Goal: Information Seeking & Learning: Find specific fact

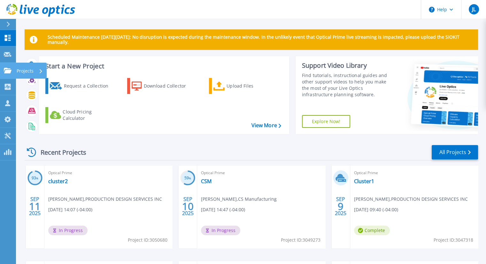
click at [0, 72] on link "Projects Projects" at bounding box center [8, 71] width 16 height 16
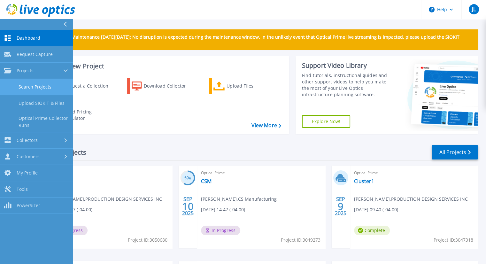
click at [24, 85] on link "Search Projects" at bounding box center [36, 87] width 73 height 16
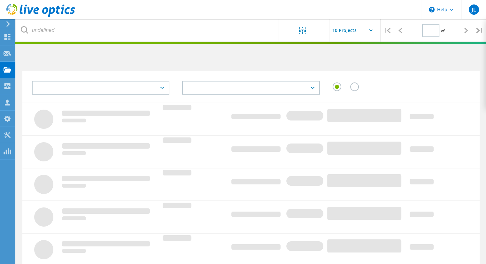
type input "1"
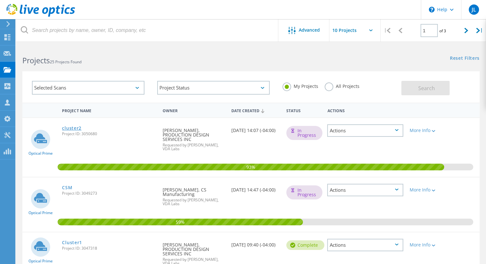
click at [75, 127] on link "cluster2" at bounding box center [72, 128] width 20 height 4
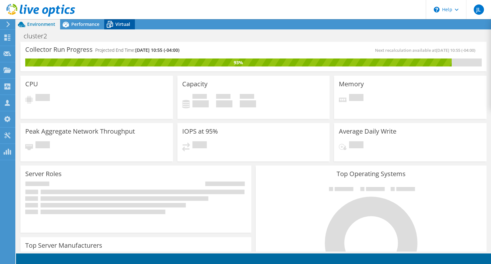
click at [123, 26] on span "Virtual" at bounding box center [122, 24] width 15 height 6
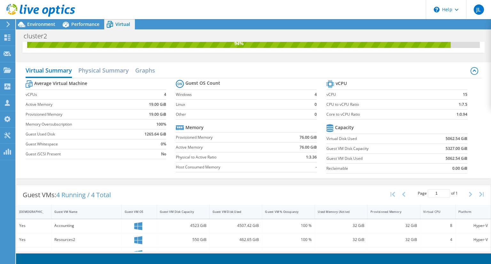
scroll to position [83, 0]
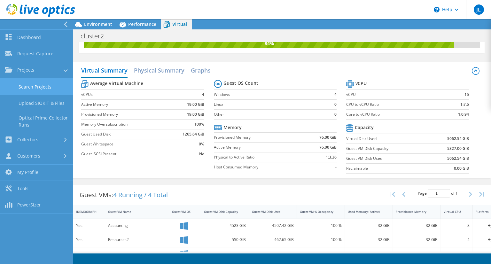
click at [47, 85] on link "Search Projects" at bounding box center [36, 87] width 73 height 16
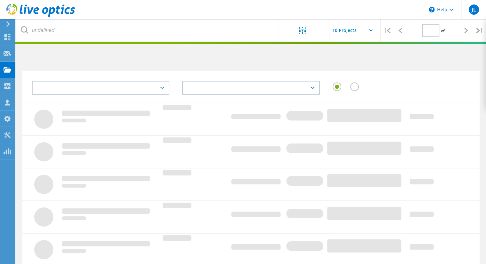
type input "1"
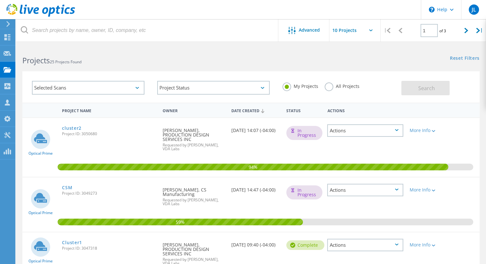
click at [76, 247] on span "Project ID: 3047318" at bounding box center [109, 249] width 94 height 4
click at [75, 241] on link "Cluster1" at bounding box center [72, 243] width 20 height 4
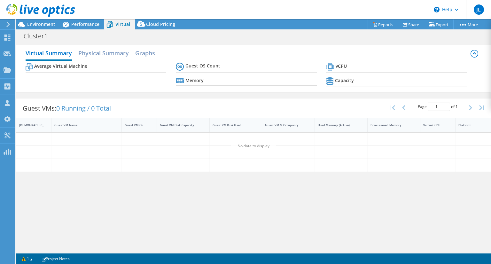
select select "USD"
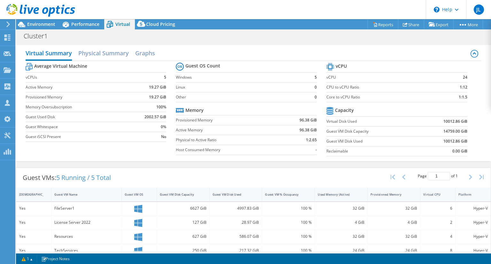
click at [290, 149] on td "-" at bounding box center [298, 150] width 37 height 10
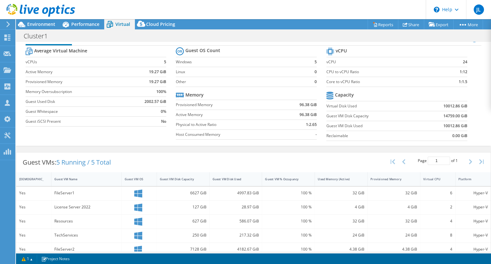
scroll to position [15, 0]
click at [10, 72] on use at bounding box center [8, 69] width 8 height 5
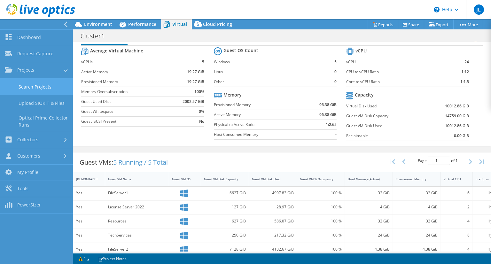
click at [27, 87] on link "Search Projects" at bounding box center [36, 87] width 73 height 16
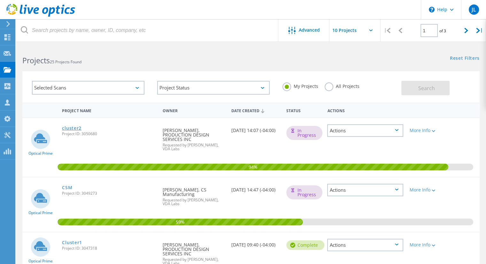
click at [74, 128] on link "cluster2" at bounding box center [72, 128] width 20 height 4
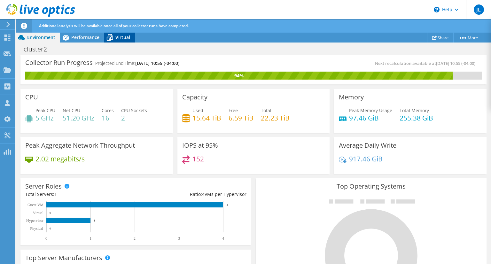
click at [117, 38] on span "Virtual" at bounding box center [122, 37] width 15 height 6
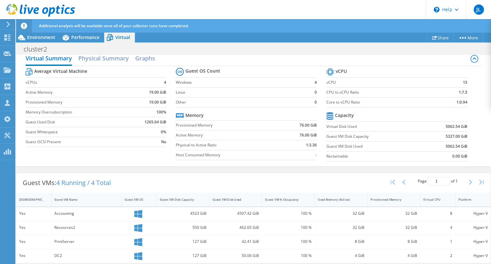
scroll to position [44, 0]
click at [99, 59] on h2 "Physical Summary" at bounding box center [103, 58] width 51 height 14
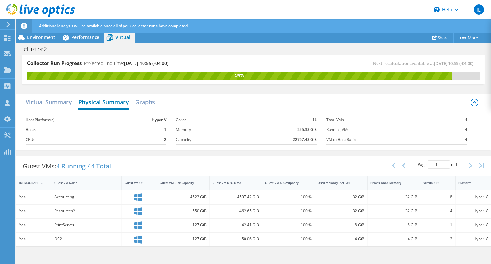
scroll to position [0, 0]
click at [74, 36] on span "Performance" at bounding box center [85, 37] width 28 height 6
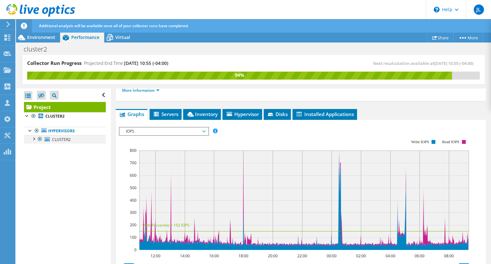
click at [33, 141] on div at bounding box center [33, 138] width 6 height 6
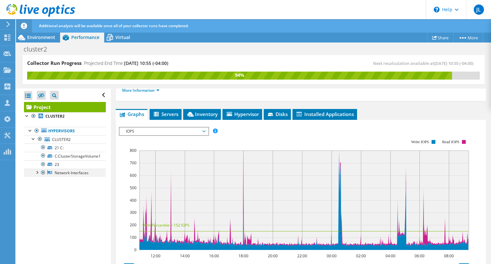
click at [37, 172] on div at bounding box center [37, 172] width 6 height 6
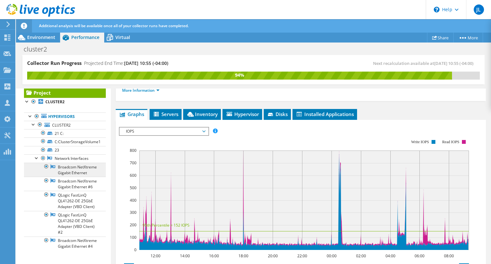
scroll to position [37, 0]
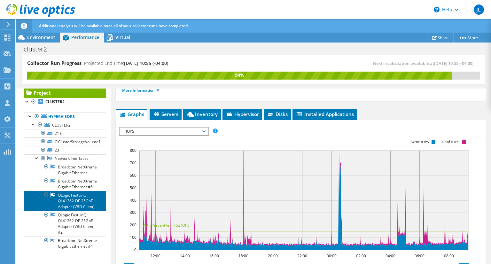
click at [78, 191] on link "QLogic FastLinQ QL41262-DE 25GbE Adapter (VBD Client)" at bounding box center [65, 201] width 82 height 20
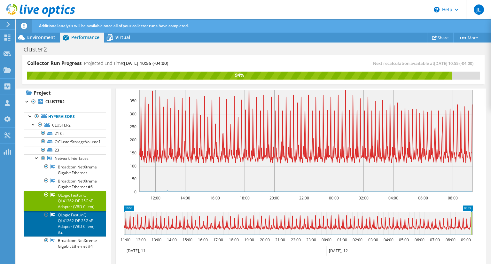
click at [73, 214] on link "QLogic FastLinQ QL41262-DE 25GbE Adapter (VBD Client) #2" at bounding box center [65, 224] width 82 height 26
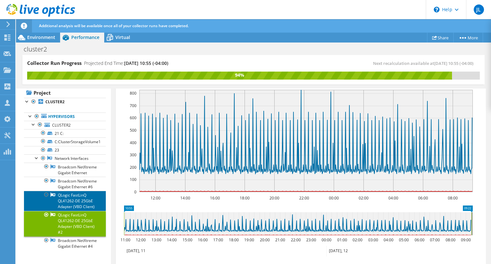
click at [77, 191] on link "QLogic FastLinQ QL41262-DE 25GbE Adapter (VBD Client)" at bounding box center [65, 201] width 82 height 20
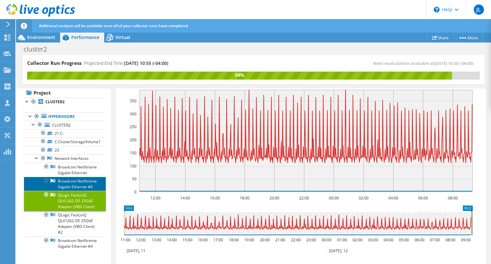
click at [77, 178] on link "Broadcom NetXtreme Gigabit Ethernet #6" at bounding box center [65, 184] width 82 height 14
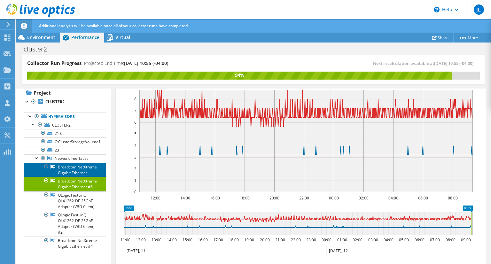
click at [73, 163] on link "Broadcom NetXtreme Gigabit Ethernet" at bounding box center [65, 170] width 82 height 14
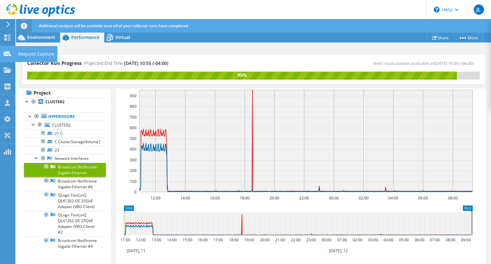
click at [10, 54] on icon at bounding box center [8, 54] width 8 height 6
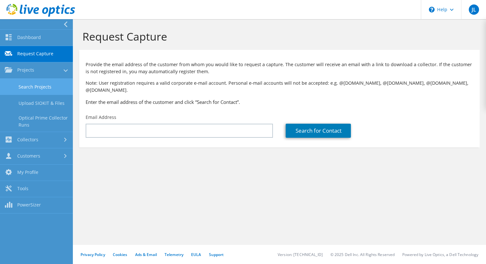
click at [33, 83] on link "Search Projects" at bounding box center [36, 87] width 73 height 16
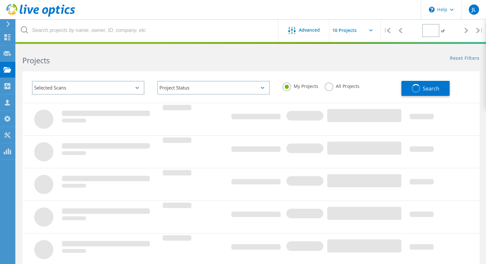
type input "1"
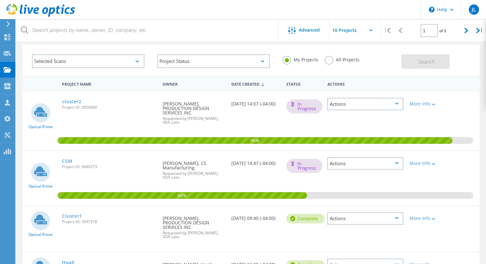
scroll to position [27, 0]
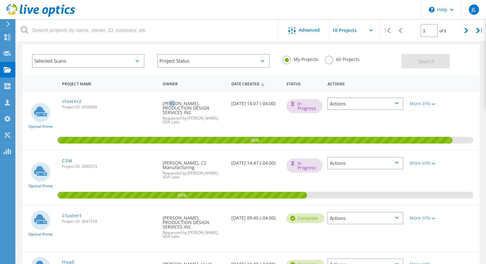
drag, startPoint x: 167, startPoint y: 104, endPoint x: 170, endPoint y: 105, distance: 3.3
click at [170, 105] on div "Requested By [PERSON_NAME], PRODUCTION DESIGN SERVICES INC Requested by [PERSON…" at bounding box center [194, 110] width 69 height 39
drag, startPoint x: 164, startPoint y: 104, endPoint x: 189, endPoint y: 105, distance: 25.6
click at [189, 105] on div "Requested By [PERSON_NAME], PRODUCTION DESIGN SERVICES INC Requested by [PERSON…" at bounding box center [194, 110] width 69 height 39
copy div "[PERSON_NAME]"
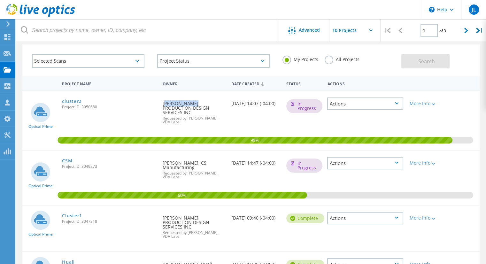
click at [77, 214] on link "Cluster1" at bounding box center [72, 216] width 20 height 4
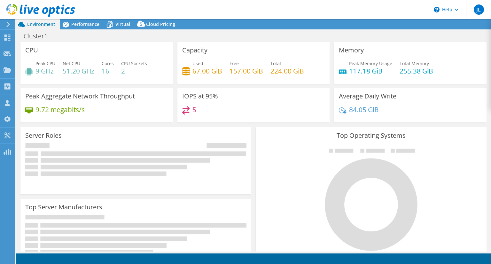
select select "USD"
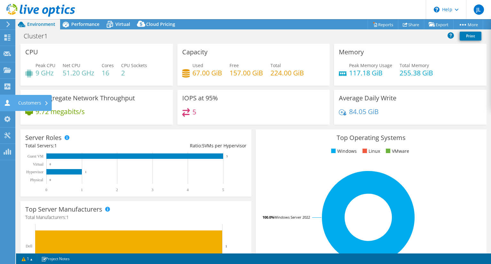
click at [10, 102] on icon at bounding box center [8, 103] width 8 height 6
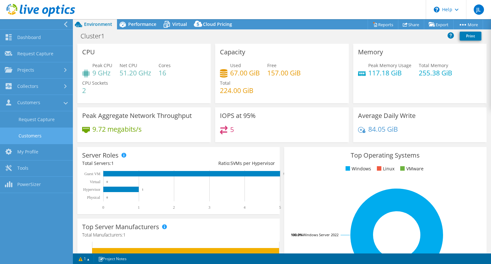
click at [33, 134] on link "Customers" at bounding box center [36, 136] width 73 height 16
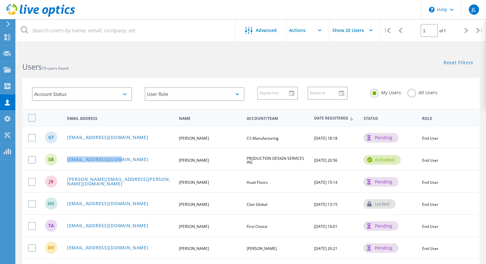
drag, startPoint x: 130, startPoint y: 160, endPoint x: 63, endPoint y: 158, distance: 66.9
click at [63, 158] on div "SB [EMAIL_ADDRESS][DOMAIN_NAME] [PERSON_NAME] PRODUCTION DESIGN SERVICES INC [D…" at bounding box center [251, 159] width 458 height 22
copy div "[EMAIL_ADDRESS][DOMAIN_NAME]"
